Goal: Browse casually

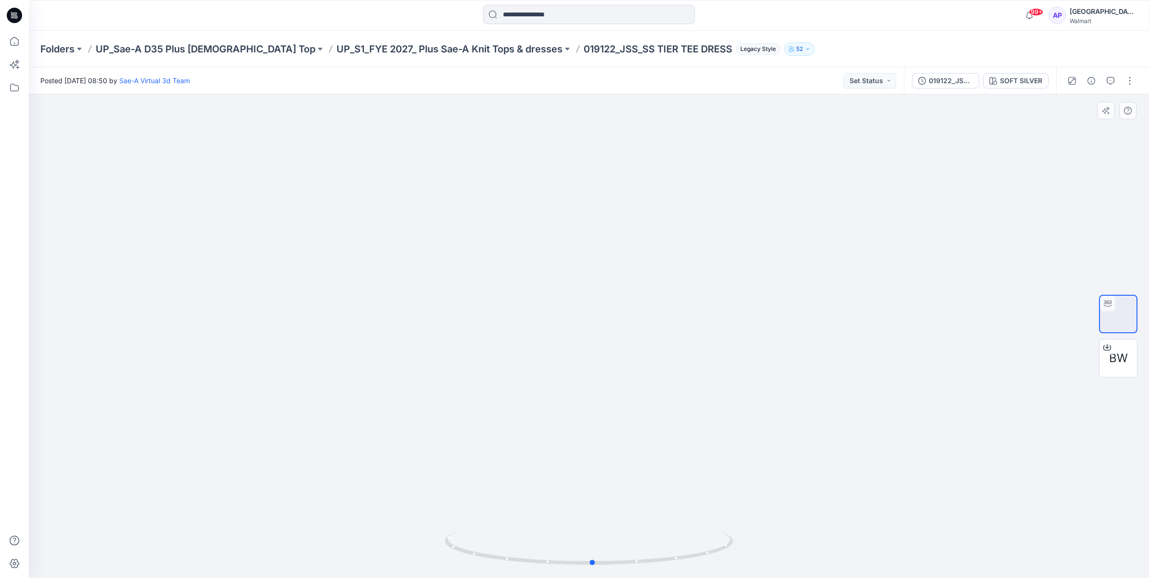
drag, startPoint x: 675, startPoint y: 560, endPoint x: 391, endPoint y: 574, distance: 284.9
click at [391, 574] on div at bounding box center [589, 336] width 1120 height 484
drag, startPoint x: 707, startPoint y: 556, endPoint x: 626, endPoint y: 556, distance: 80.8
click at [626, 556] on icon at bounding box center [590, 549] width 291 height 36
drag, startPoint x: 655, startPoint y: 563, endPoint x: 725, endPoint y: 565, distance: 69.7
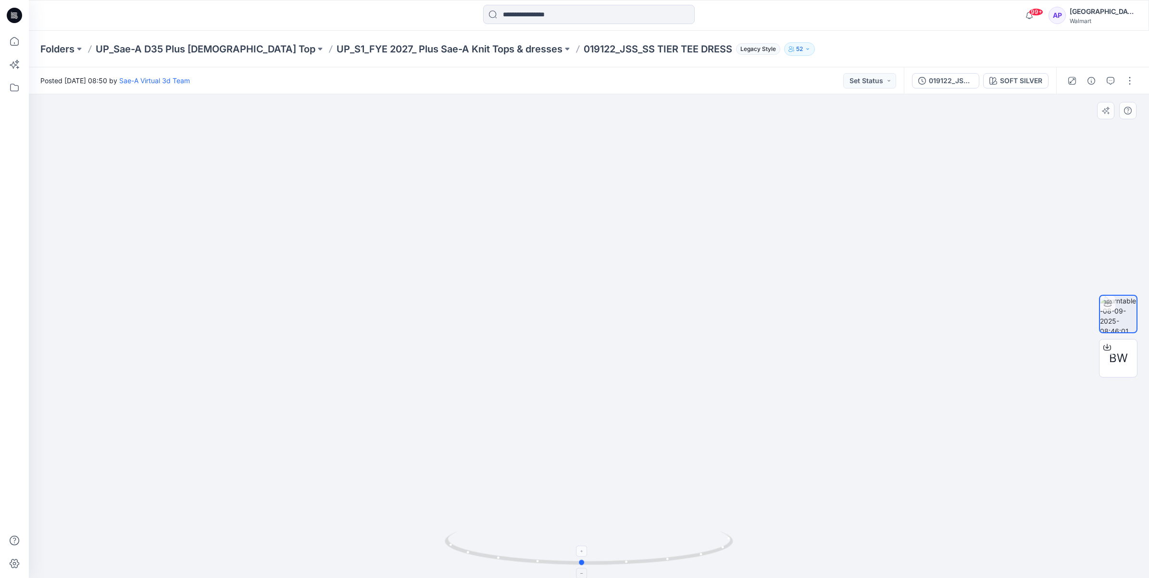
click at [725, 565] on icon at bounding box center [590, 549] width 291 height 36
click at [8, 37] on icon at bounding box center [14, 41] width 21 height 21
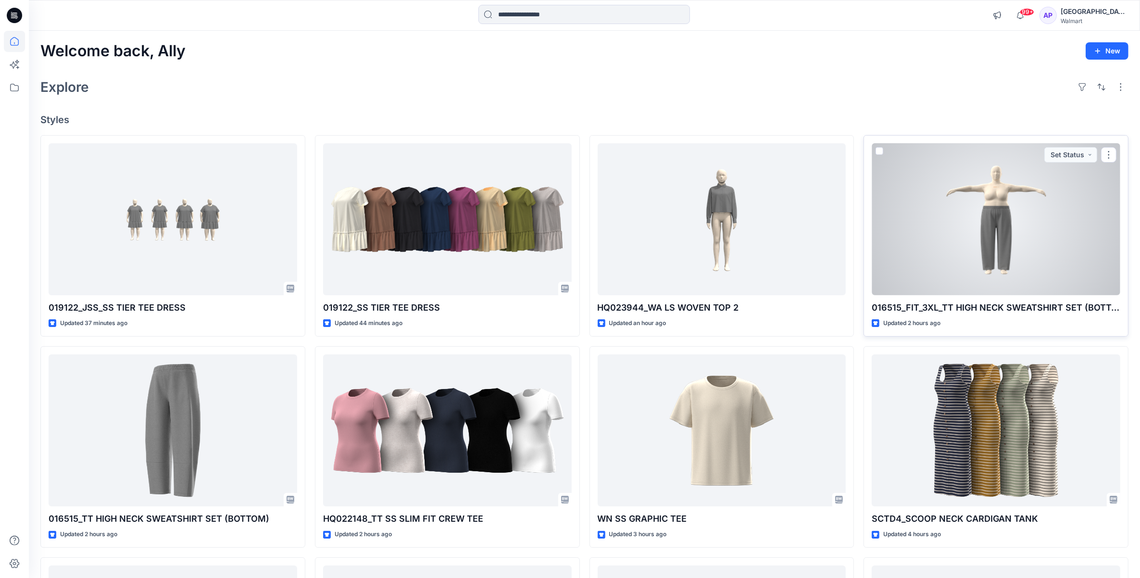
click at [970, 200] on div at bounding box center [995, 219] width 249 height 152
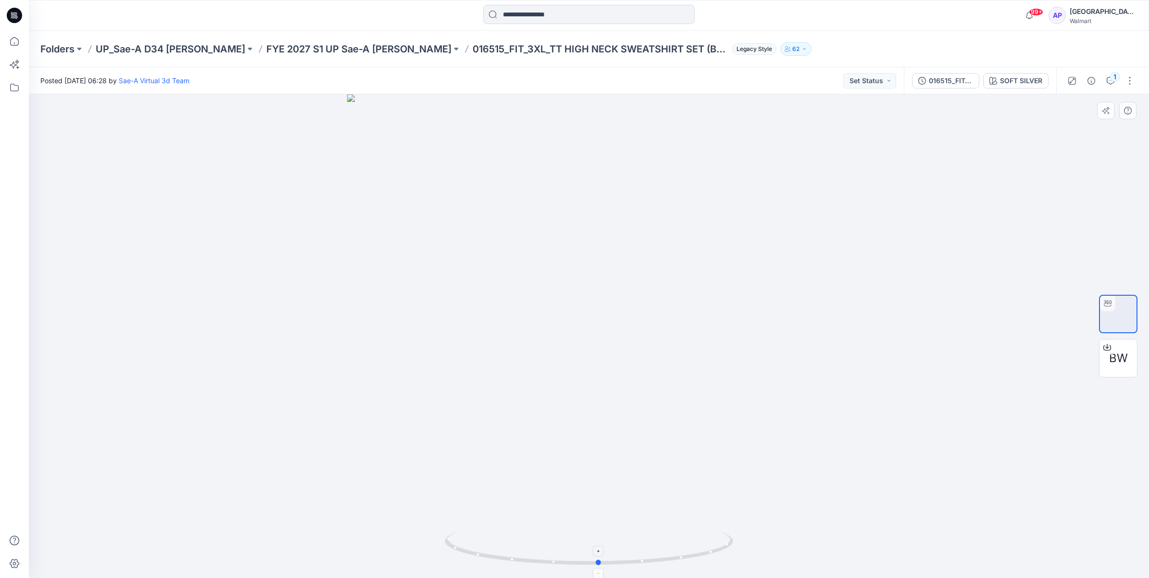
drag, startPoint x: 695, startPoint y: 555, endPoint x: 705, endPoint y: 534, distance: 23.0
click at [705, 534] on icon at bounding box center [590, 549] width 291 height 36
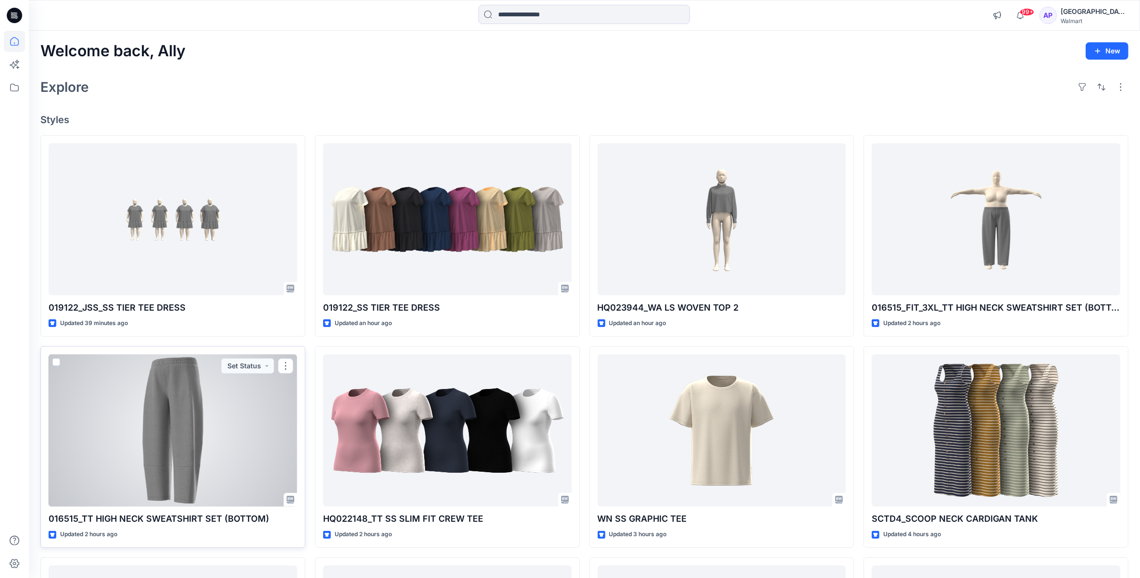
click at [219, 436] on div at bounding box center [173, 430] width 249 height 152
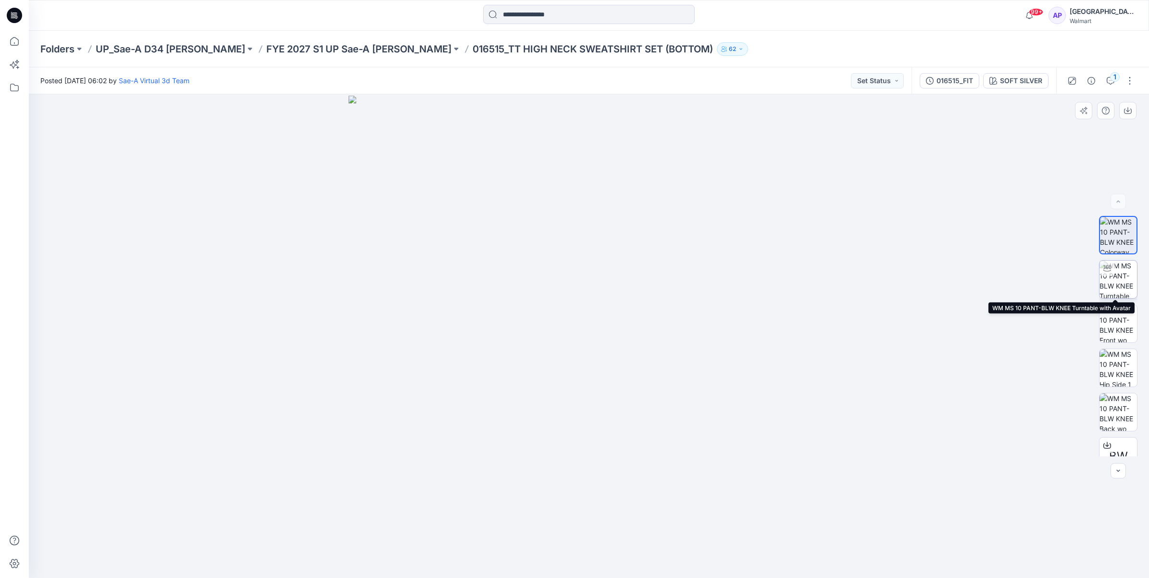
click at [1117, 280] on img at bounding box center [1117, 279] width 37 height 37
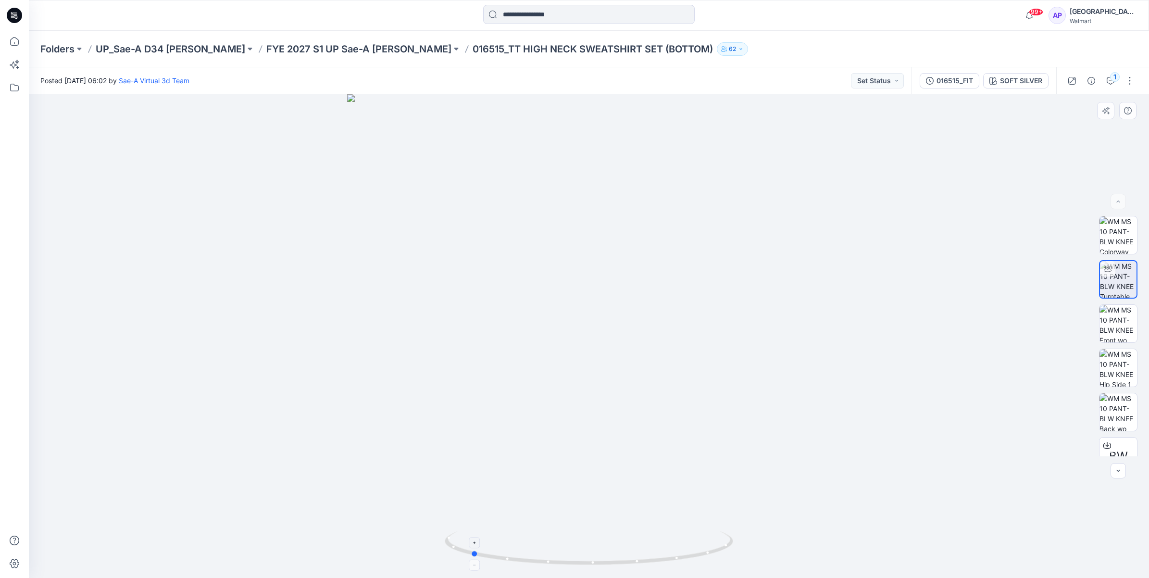
drag, startPoint x: 698, startPoint y: 554, endPoint x: 580, endPoint y: 561, distance: 118.5
click at [580, 561] on icon at bounding box center [590, 549] width 291 height 36
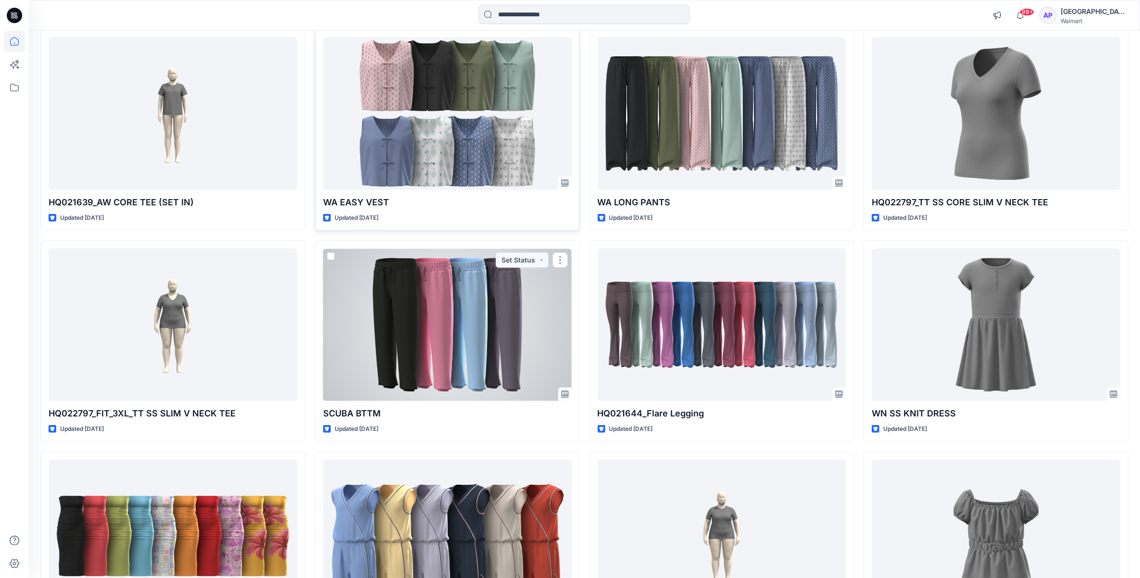
scroll to position [1221, 0]
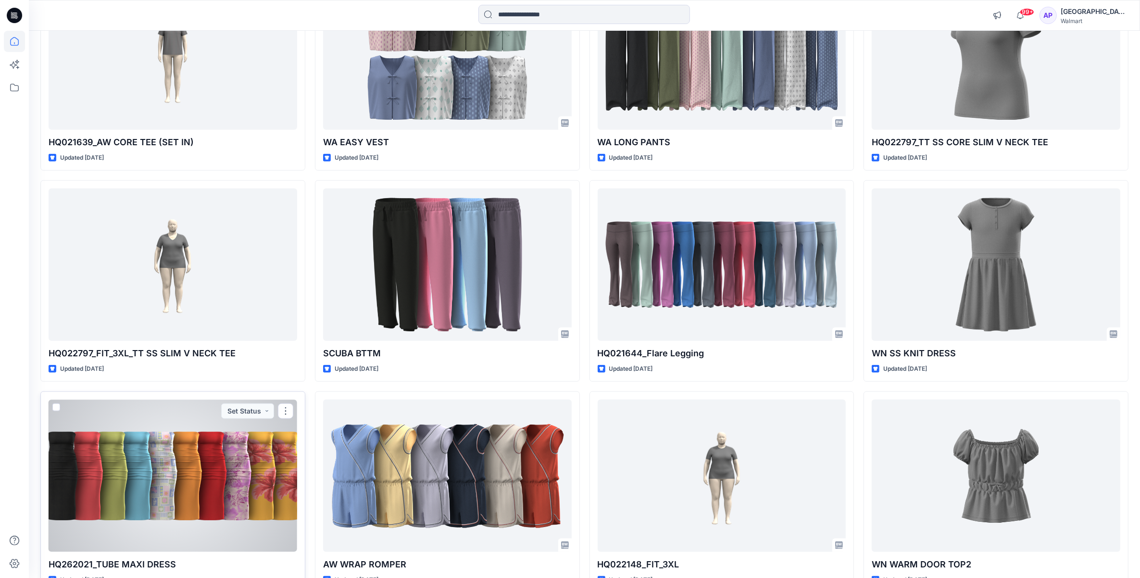
click at [105, 496] on div at bounding box center [173, 475] width 249 height 152
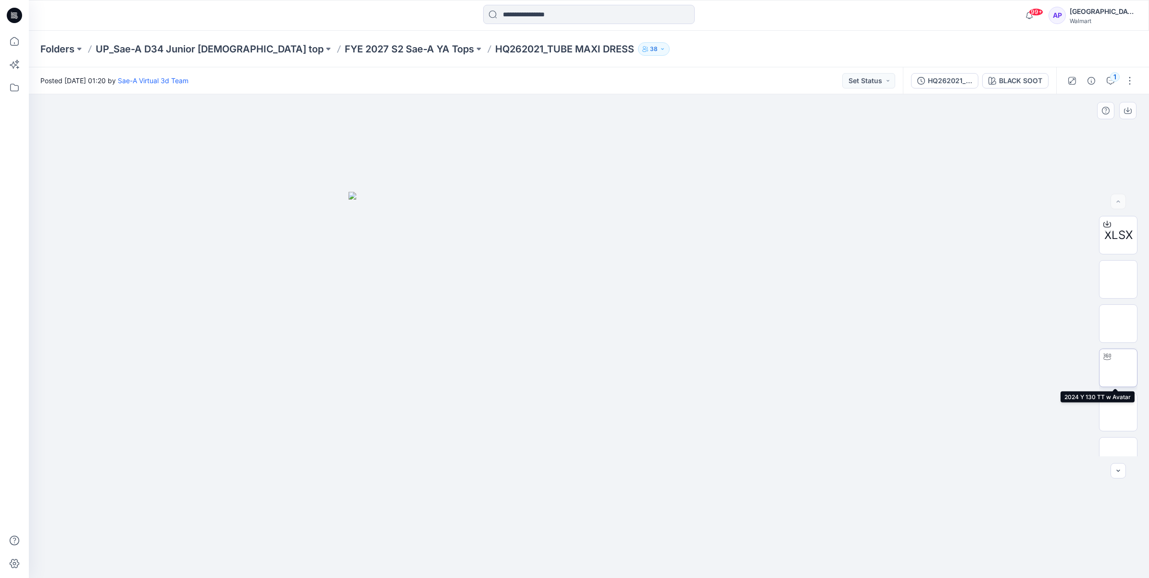
click at [1118, 368] on img at bounding box center [1118, 368] width 0 height 0
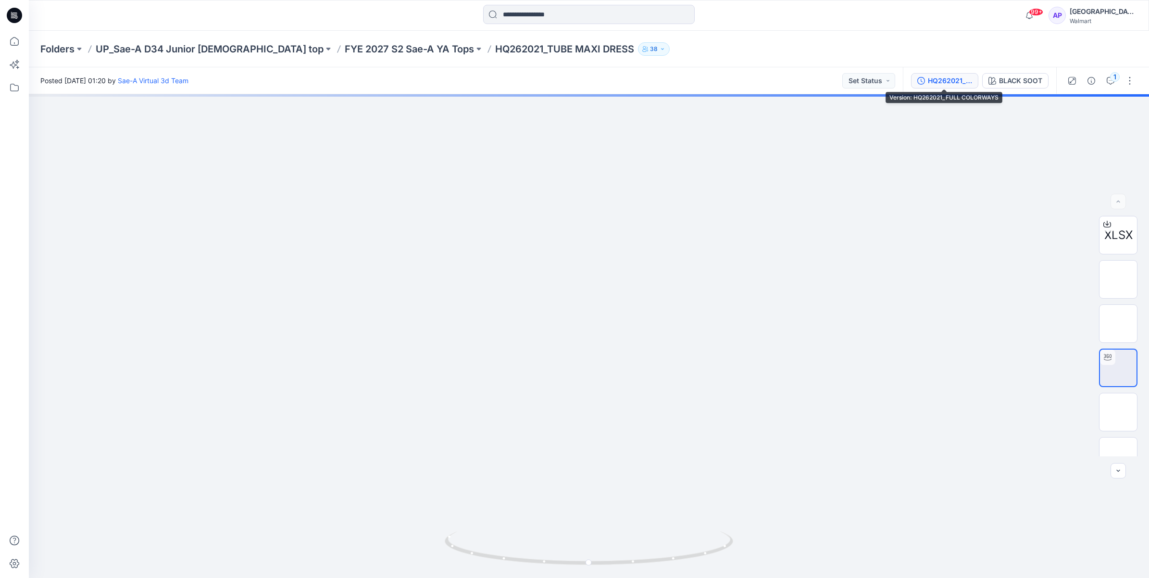
click at [959, 83] on div "HQ262021_FULL COLORWAYS" at bounding box center [950, 80] width 44 height 11
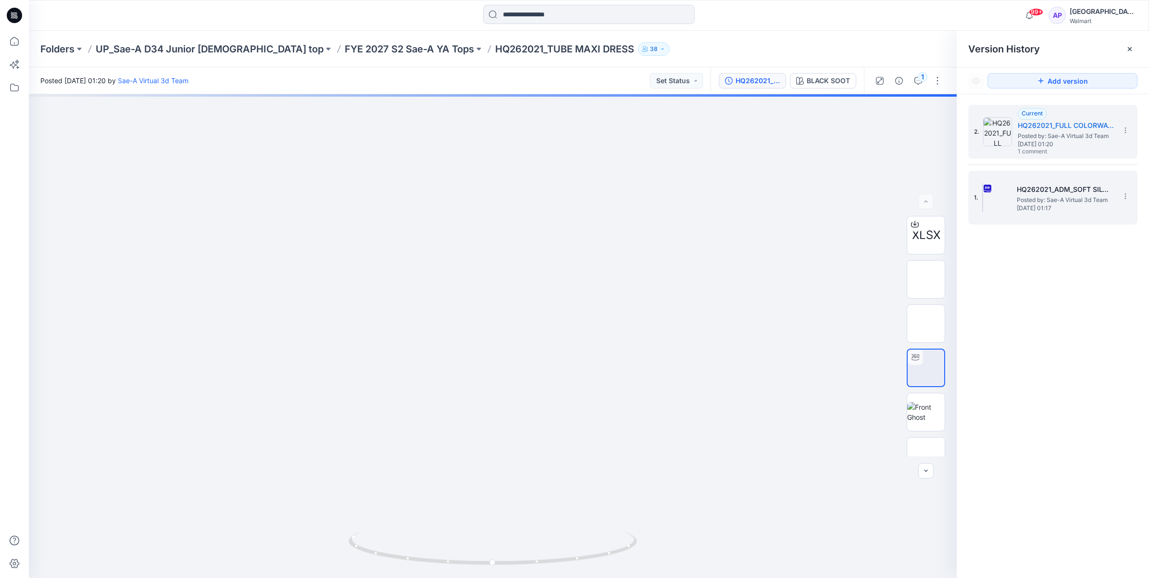
click at [983, 198] on img at bounding box center [982, 197] width 1 height 29
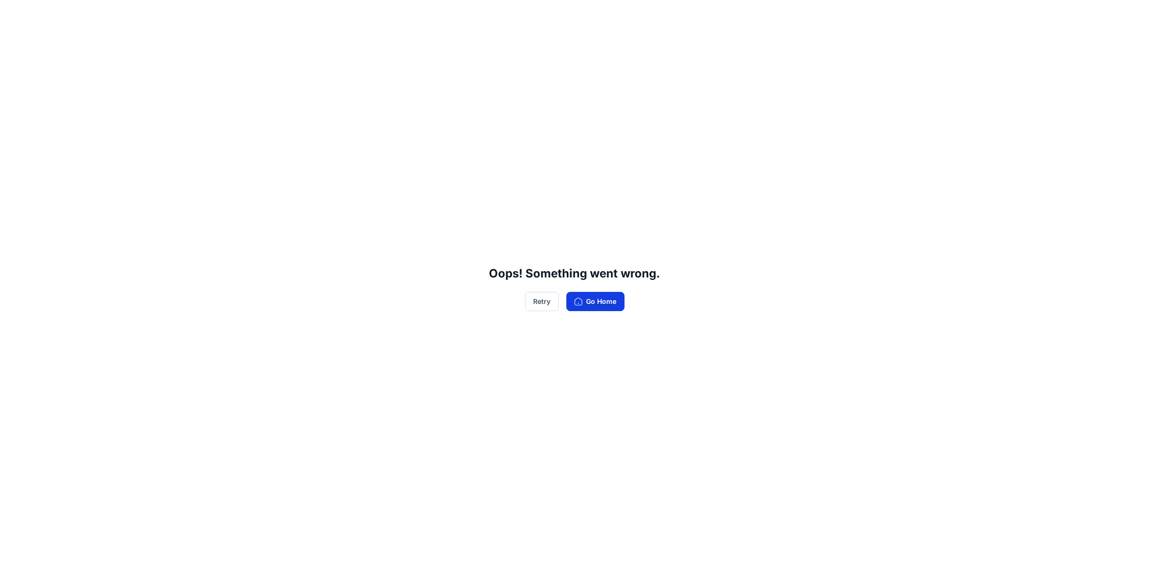
click at [607, 299] on button "Go Home" at bounding box center [595, 301] width 58 height 19
click at [604, 303] on button "Go Home" at bounding box center [595, 301] width 58 height 19
click at [597, 305] on button "Go Home" at bounding box center [595, 301] width 58 height 19
